Goal: Information Seeking & Learning: Learn about a topic

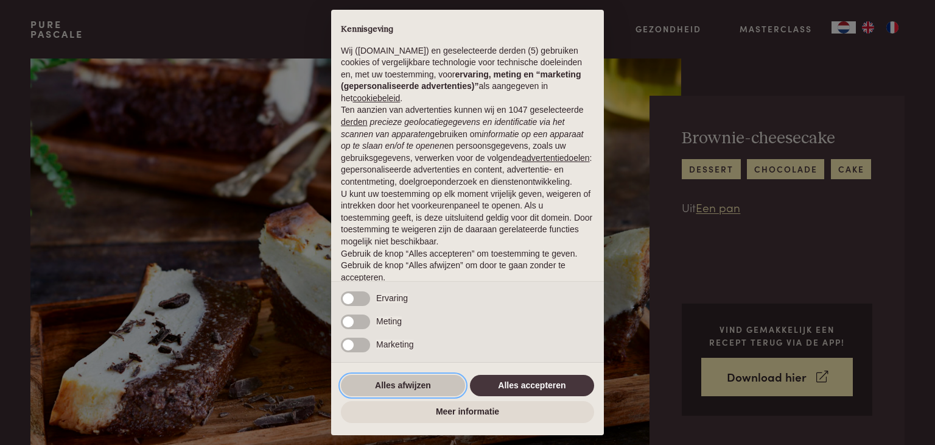
click at [406, 381] on button "Alles afwijzen" at bounding box center [403, 386] width 124 height 22
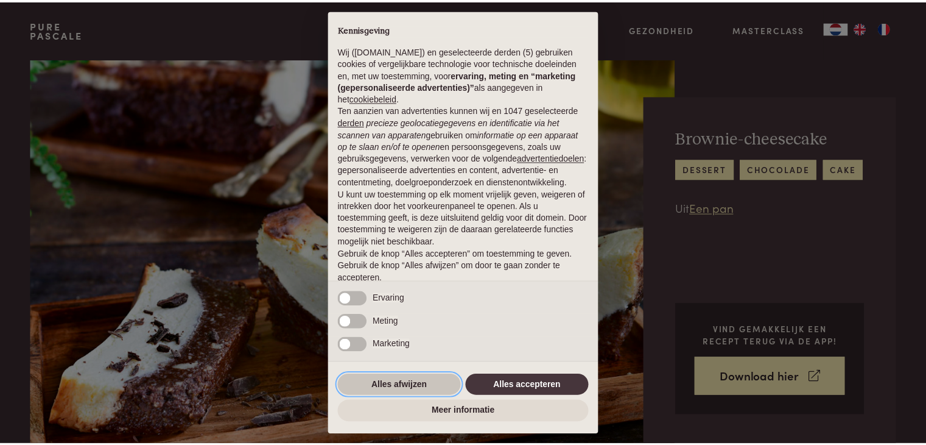
scroll to position [45, 0]
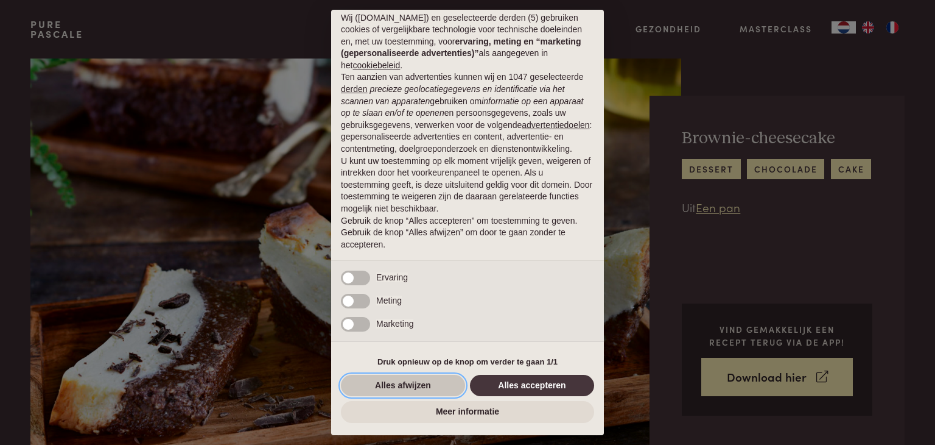
click at [404, 384] on button "Alles afwijzen" at bounding box center [403, 386] width 124 height 22
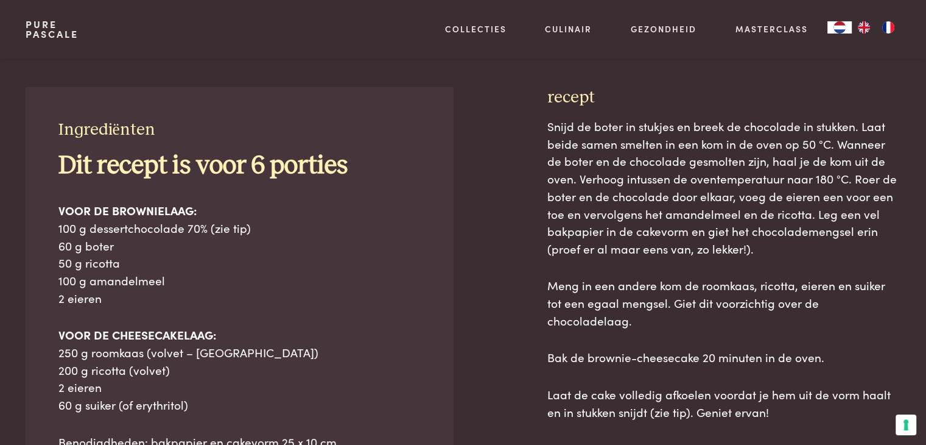
scroll to position [535, 0]
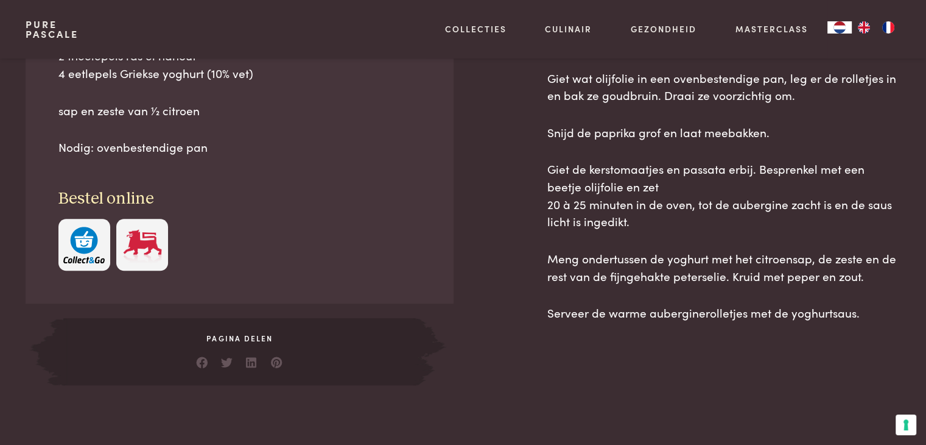
scroll to position [613, 0]
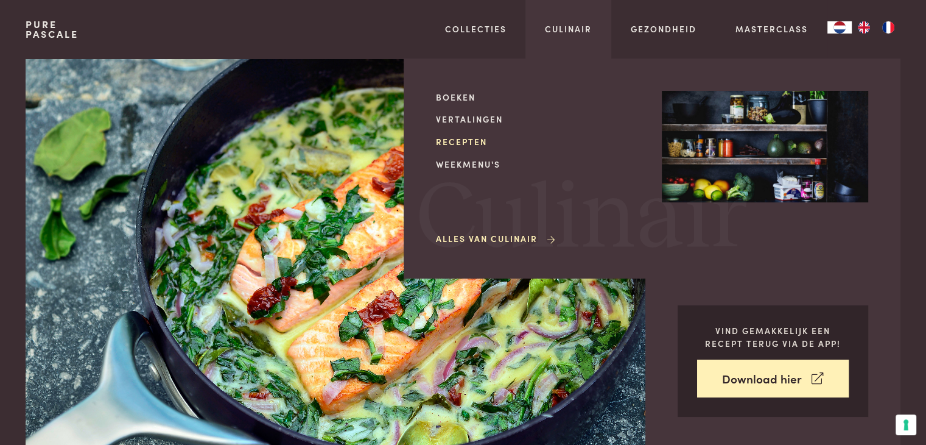
click at [468, 140] on link "Recepten" at bounding box center [539, 141] width 206 height 13
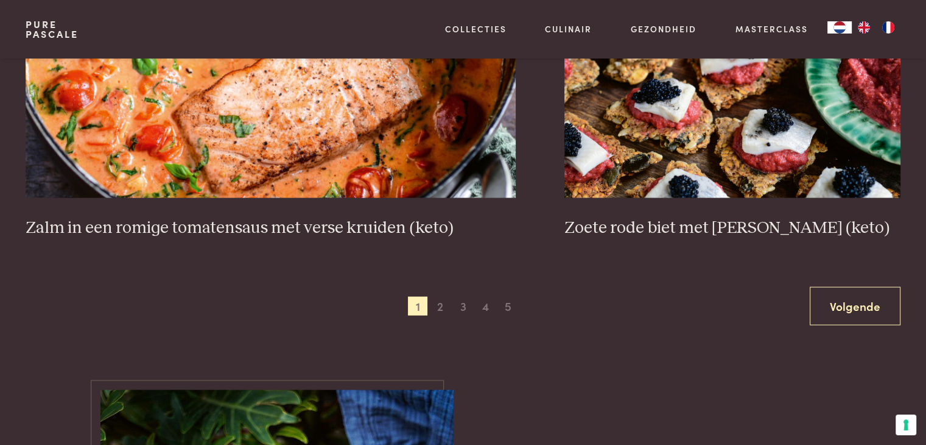
scroll to position [2279, 0]
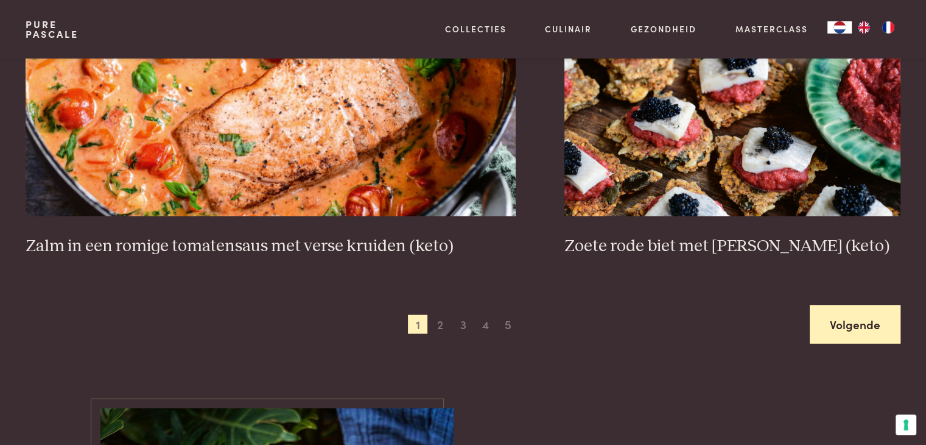
click at [854, 319] on link "Volgende" at bounding box center [855, 323] width 91 height 38
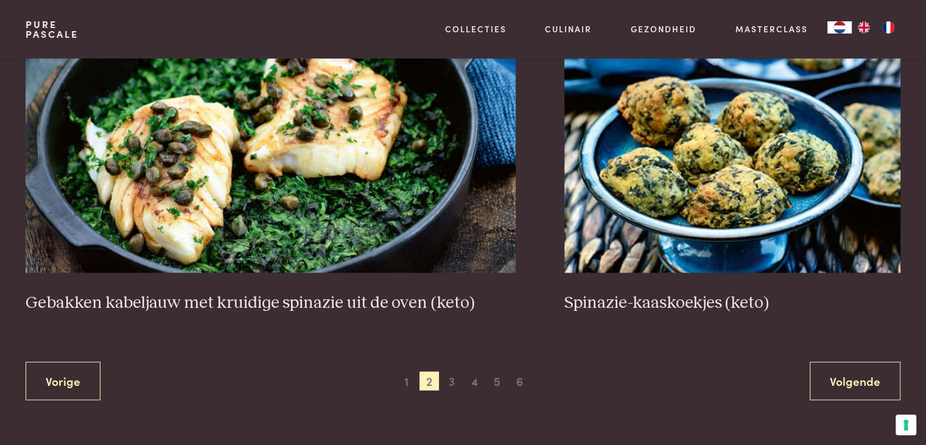
scroll to position [2229, 0]
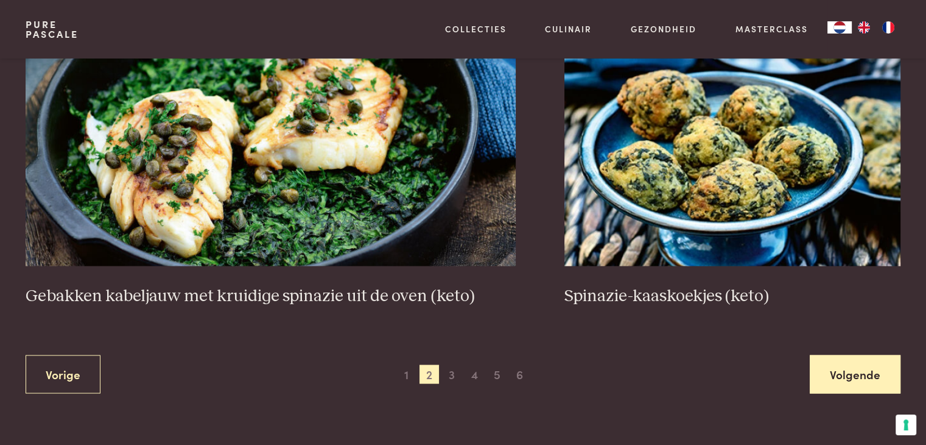
click at [843, 367] on link "Volgende" at bounding box center [855, 373] width 91 height 38
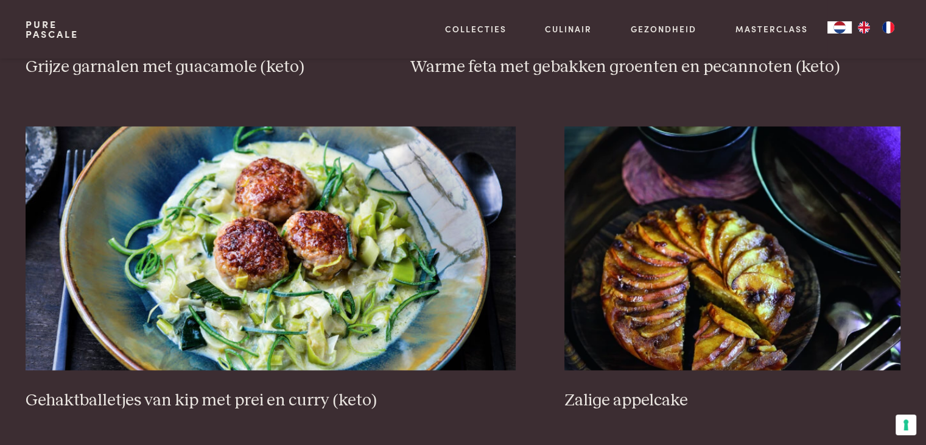
scroll to position [2148, 0]
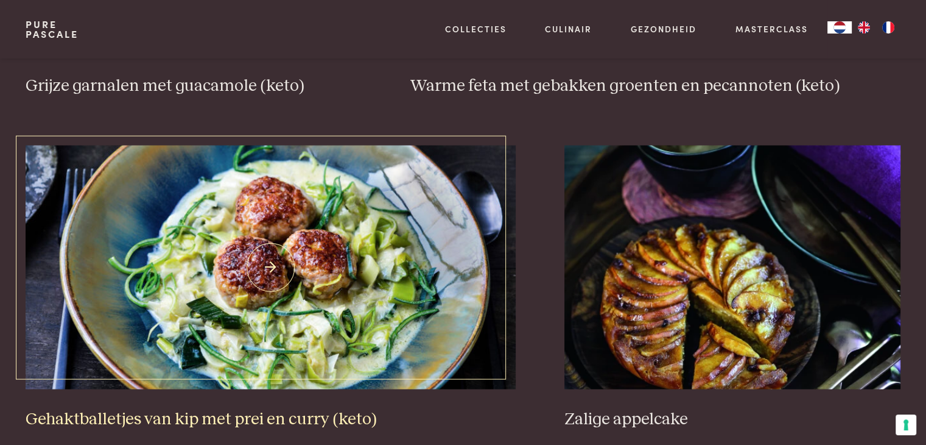
click at [263, 259] on img at bounding box center [271, 267] width 490 height 244
